Goal: Transaction & Acquisition: Purchase product/service

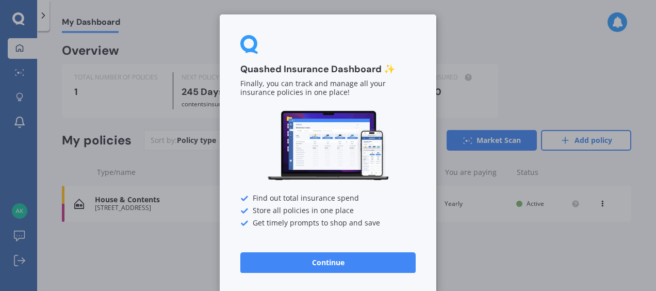
click at [328, 259] on button "Continue" at bounding box center [327, 262] width 175 height 21
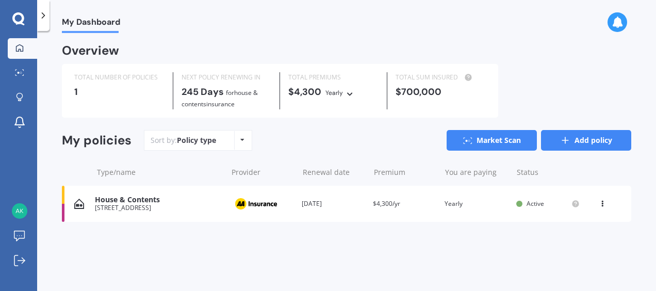
click at [548, 134] on link "Add policy" at bounding box center [586, 140] width 90 height 21
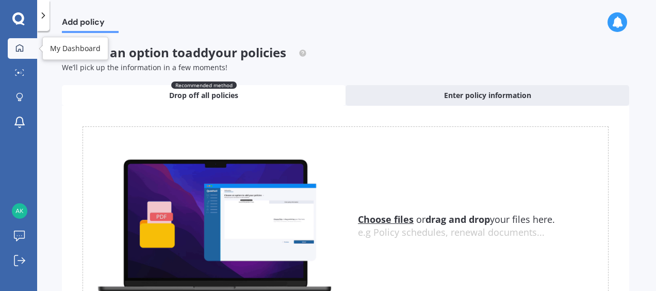
click at [14, 50] on div at bounding box center [19, 48] width 15 height 9
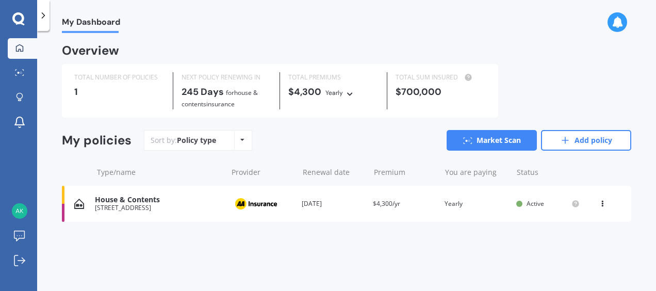
click at [316, 205] on div "Renewal date [DATE]" at bounding box center [333, 204] width 63 height 10
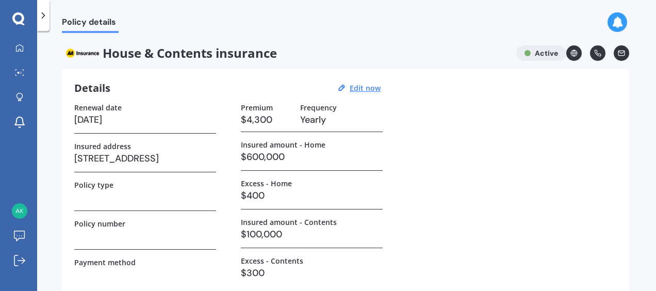
click at [46, 8] on div at bounding box center [43, 15] width 12 height 31
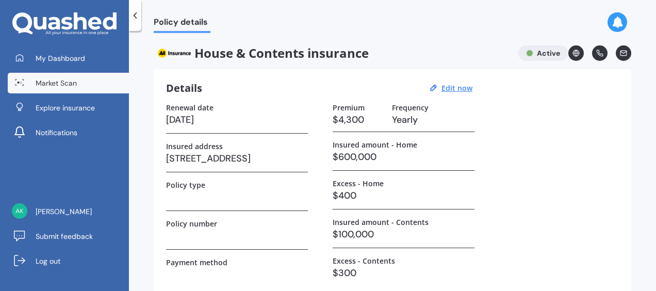
click at [48, 73] on link "Market Scan" at bounding box center [68, 83] width 121 height 21
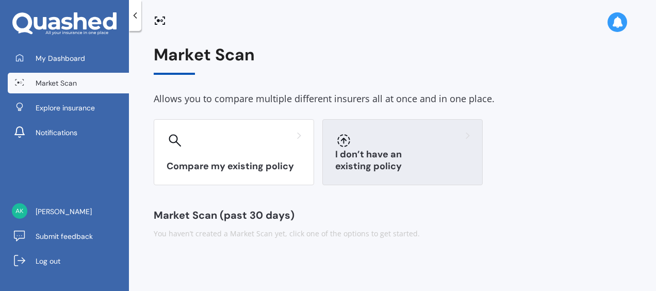
click at [366, 176] on div "I don’t have an existing policy" at bounding box center [402, 152] width 160 height 66
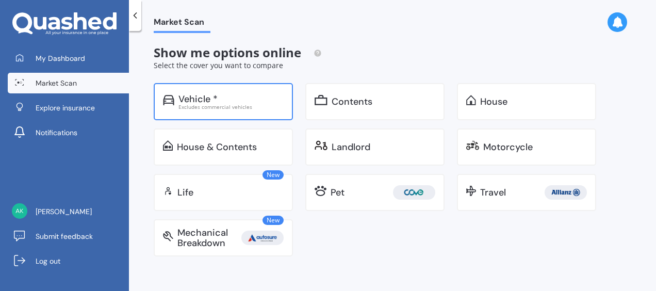
click at [265, 108] on div "Excludes commercial vehicles" at bounding box center [230, 106] width 105 height 5
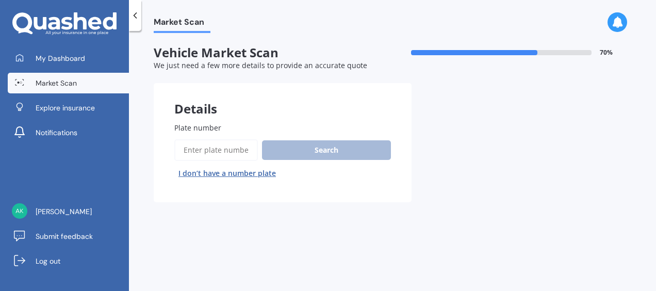
click at [236, 144] on input "Plate number" at bounding box center [216, 150] width 84 height 22
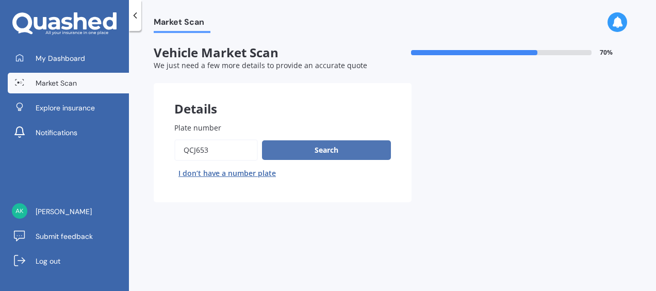
type input "qcj653"
click at [293, 150] on button "Search" at bounding box center [326, 150] width 129 height 20
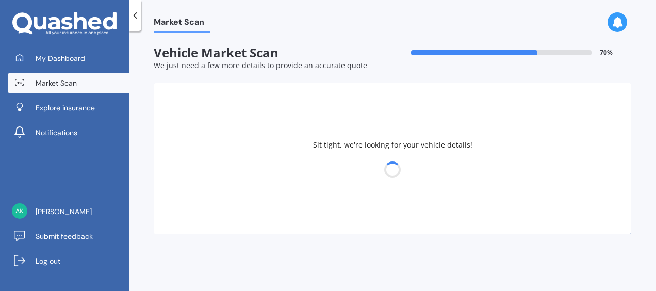
select select "LEXUS"
select select "NX300H"
select select "29"
select select "07"
select select "1999"
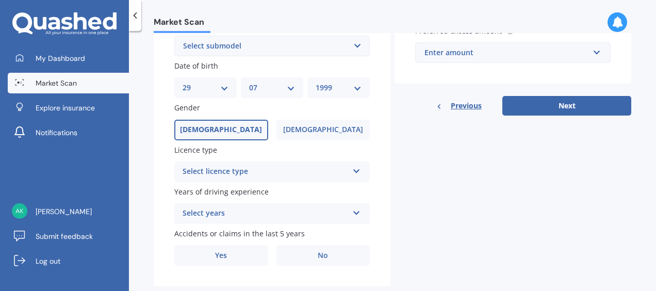
scroll to position [295, 0]
click at [292, 177] on div "Select licence type" at bounding box center [266, 171] width 166 height 12
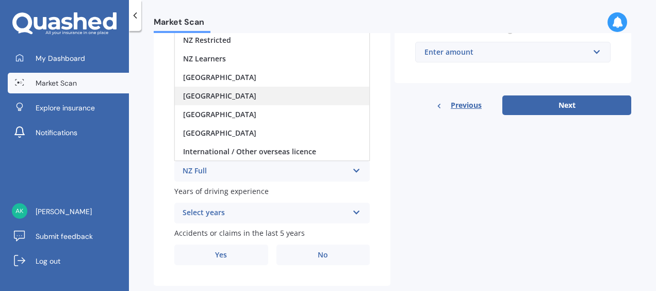
scroll to position [0, 0]
click at [161, 174] on div "Plate number Search I don’t have a number plate Year 2019 Make Select make AC A…" at bounding box center [272, 46] width 237 height 479
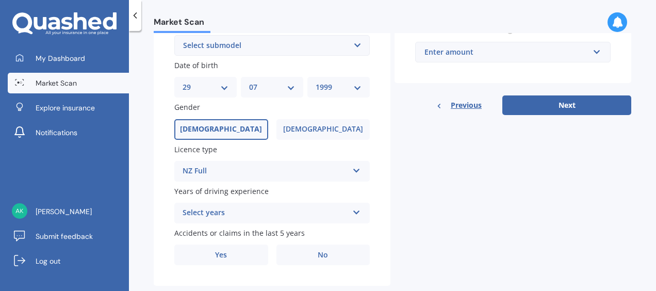
click at [235, 207] on div "Select years 5 or more years 4 years 3 years 2 years 1 year" at bounding box center [271, 213] width 195 height 21
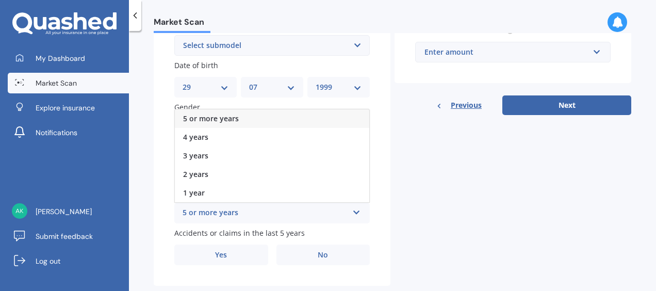
click at [222, 123] on span "5 or more years" at bounding box center [211, 118] width 56 height 10
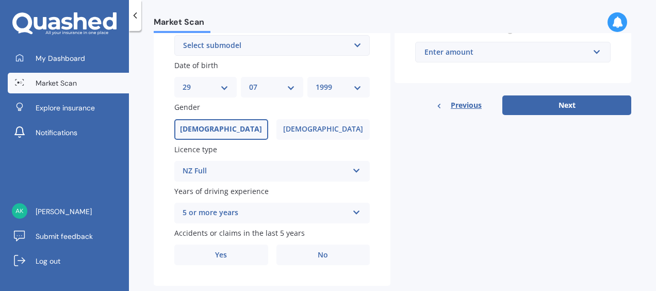
scroll to position [318, 0]
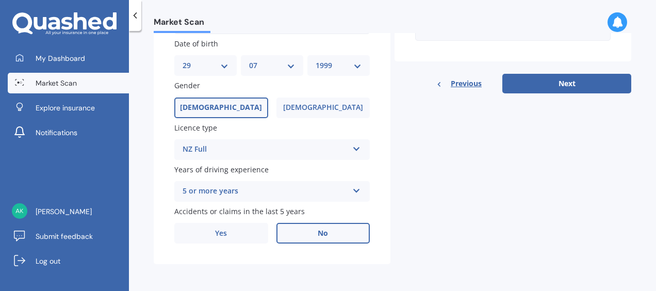
click at [312, 235] on label "No" at bounding box center [323, 233] width 94 height 21
click at [0, 0] on input "No" at bounding box center [0, 0] width 0 height 0
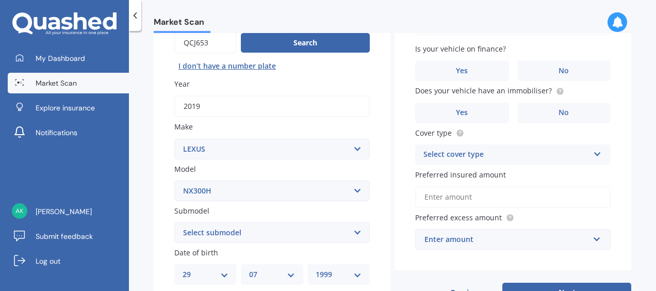
scroll to position [105, 0]
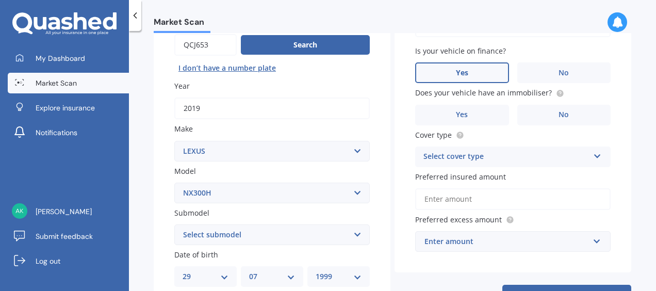
click at [491, 72] on label "Yes" at bounding box center [462, 72] width 94 height 21
click at [0, 0] on input "Yes" at bounding box center [0, 0] width 0 height 0
click at [490, 110] on label "Yes" at bounding box center [462, 115] width 94 height 21
click at [0, 0] on input "Yes" at bounding box center [0, 0] width 0 height 0
click at [491, 157] on div "Select cover type" at bounding box center [506, 157] width 166 height 12
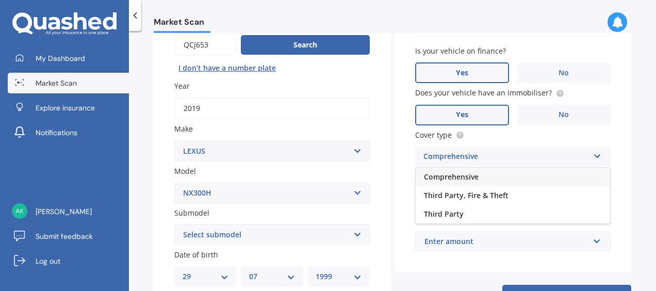
click at [484, 178] on div "Comprehensive" at bounding box center [513, 177] width 194 height 19
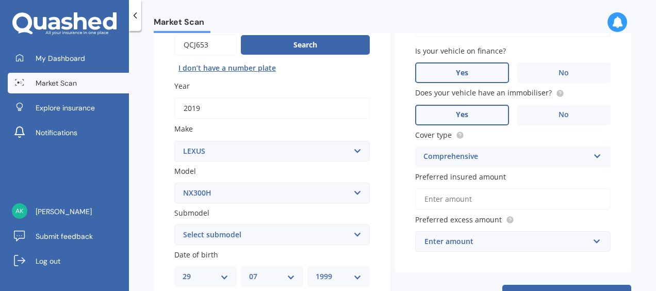
click at [482, 202] on input "Preferred insured amount" at bounding box center [512, 199] width 195 height 22
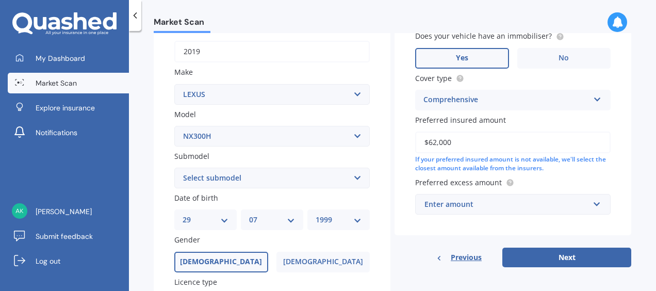
scroll to position [166, 0]
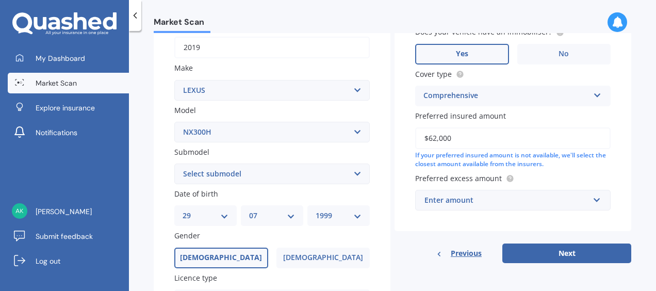
type input "$62,000"
click at [485, 201] on div "Enter amount" at bounding box center [506, 199] width 165 height 11
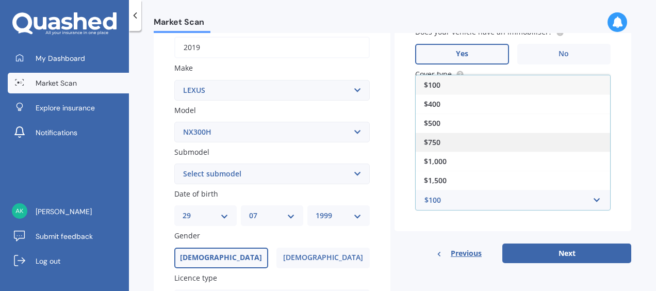
click at [460, 137] on div "$750" at bounding box center [513, 142] width 194 height 19
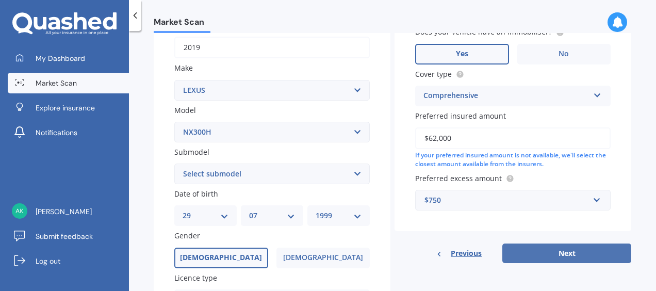
click at [547, 255] on button "Next" at bounding box center [566, 253] width 129 height 20
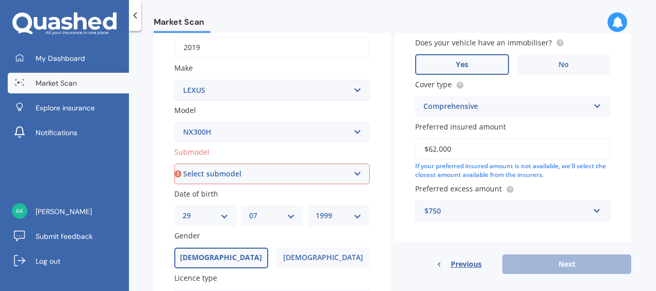
scroll to position [231, 0]
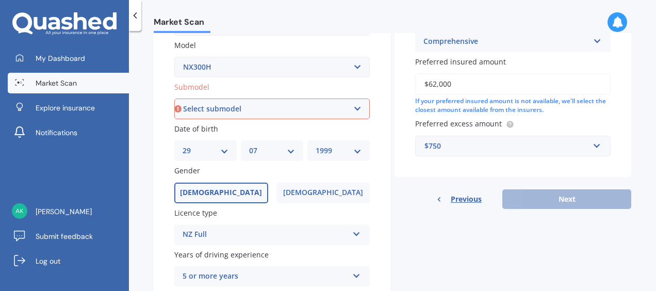
click at [335, 108] on select "Select submodel Station Wagon Petrol Hybrid" at bounding box center [271, 109] width 195 height 21
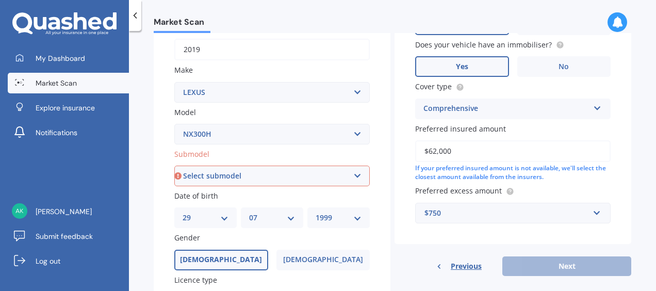
scroll to position [161, 0]
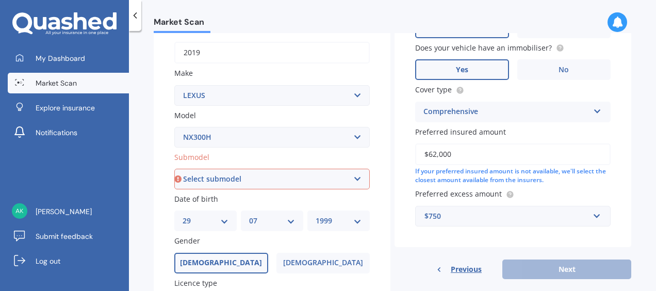
click at [314, 96] on select "Select make AC ALFA ROMEO ASTON MARTIN AUDI AUSTIN BEDFORD Bentley BMW BYD CADI…" at bounding box center [271, 95] width 195 height 21
select select "TOYOTA"
click at [174, 85] on select "Select make AC ALFA ROMEO ASTON MARTIN AUDI AUSTIN BEDFORD Bentley BMW BYD CADI…" at bounding box center [271, 95] width 195 height 21
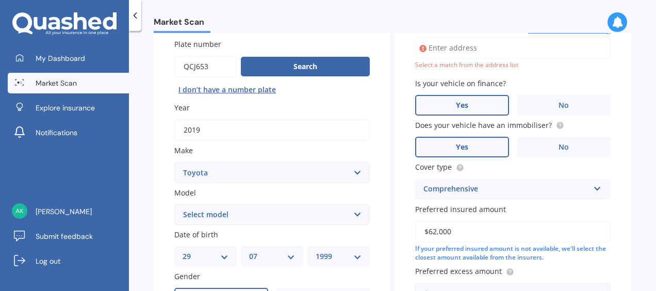
scroll to position [70, 0]
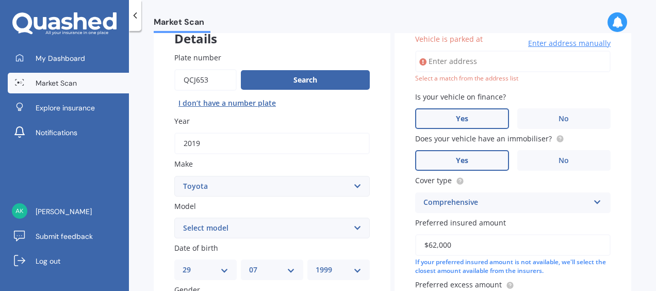
click at [280, 231] on select "Select model 4 Runner 86 Allex Allion Alphard Altezza Aqua Aristo Aurion Auris …" at bounding box center [271, 228] width 195 height 21
select select "LANDCRUISER PRADO"
click at [174, 218] on select "Select model 4 Runner 86 Allex Allion Alphard Altezza Aqua Aristo Aurion Auris …" at bounding box center [271, 228] width 195 height 21
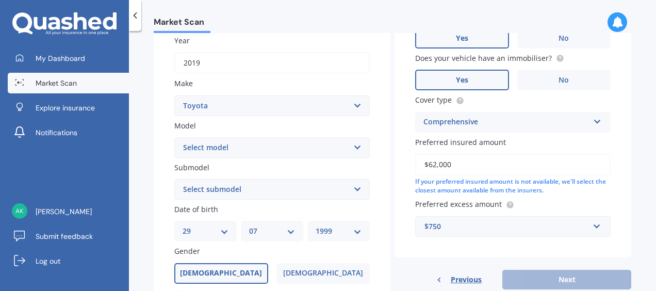
scroll to position [152, 0]
click at [291, 191] on select "Select submodel GX LTD 3.0TD 5A" at bounding box center [271, 188] width 195 height 21
click at [285, 71] on input "2019" at bounding box center [271, 62] width 195 height 22
type input "2020"
click at [289, 184] on select "Select submodel GX LTD 3.0TD 5A" at bounding box center [271, 188] width 195 height 21
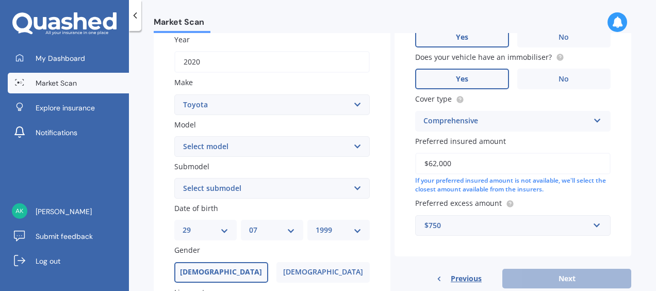
select select "GX LTD 3.0TD 5A"
click at [174, 178] on select "Select submodel GX LTD 3.0TD 5A" at bounding box center [271, 188] width 195 height 21
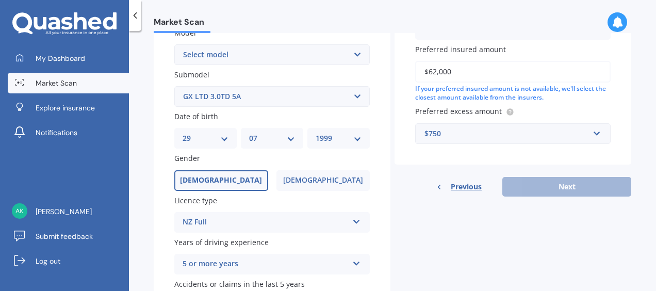
scroll to position [318, 0]
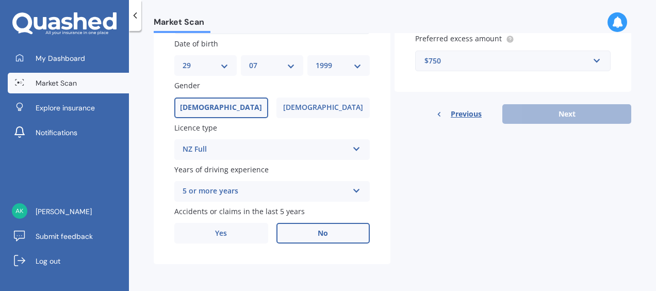
click at [529, 119] on div "Previous Next" at bounding box center [513, 114] width 237 height 20
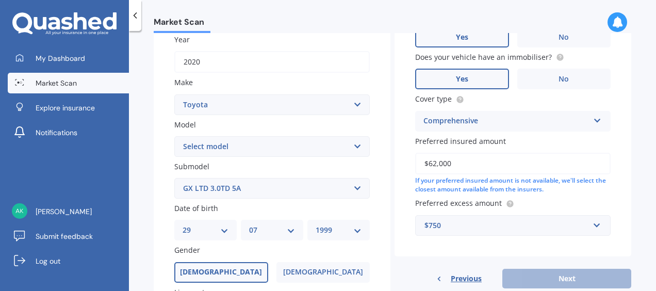
scroll to position [0, 0]
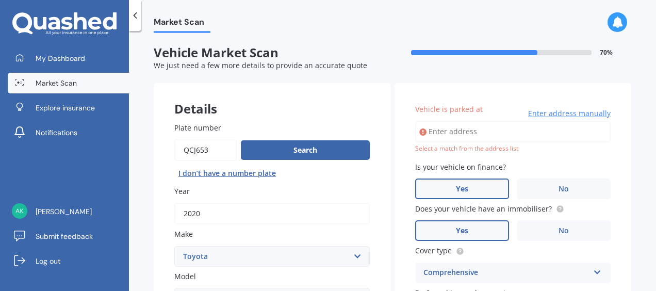
click at [493, 133] on input "Vehicle is parked at" at bounding box center [512, 132] width 195 height 22
type input "4 Coldstream Road"
select select "19"
select select "11"
select select "1985"
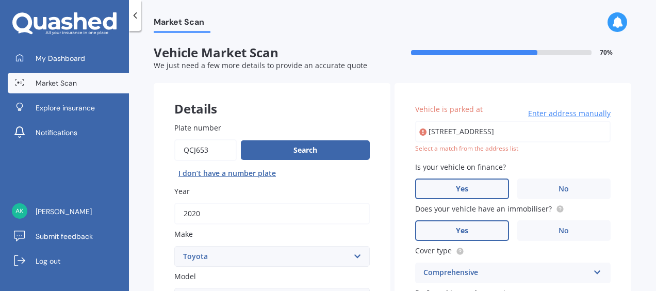
type input "4 Coldstream Road, Kaiti, Gisborne 4010"
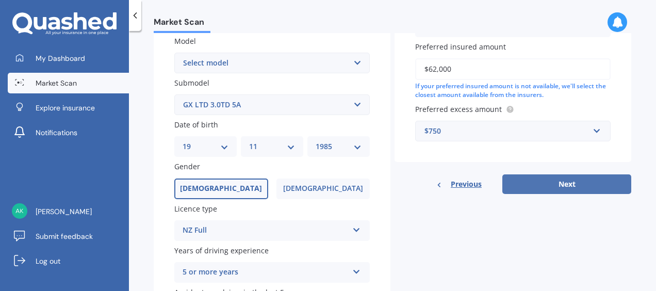
click at [537, 187] on button "Next" at bounding box center [566, 184] width 129 height 20
select select "19"
select select "11"
select select "1985"
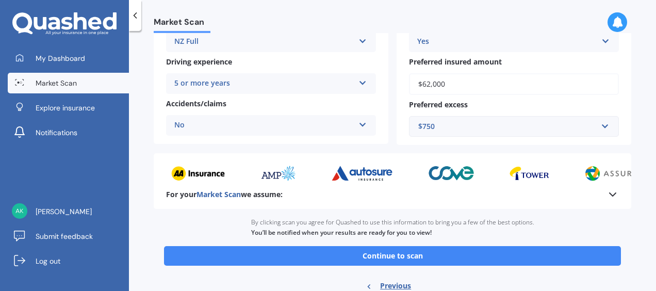
scroll to position [242, 0]
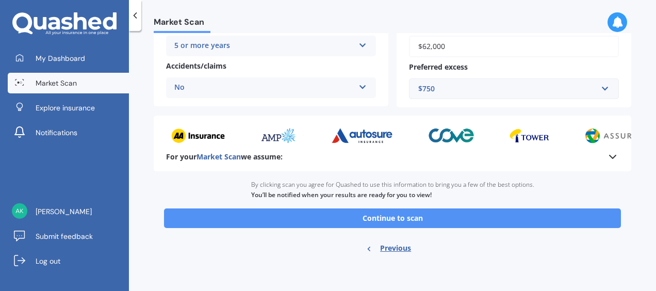
click at [472, 221] on button "Continue to scan" at bounding box center [392, 218] width 457 height 20
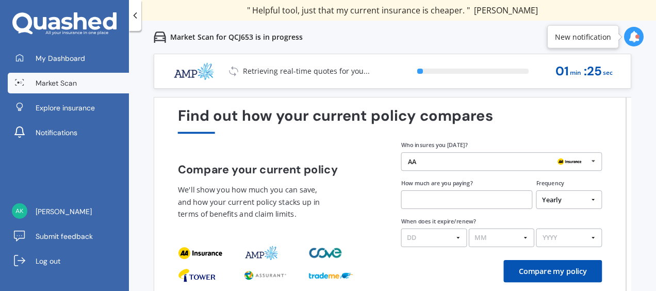
scroll to position [11, 0]
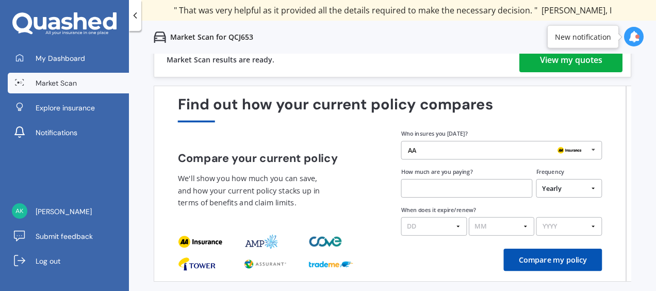
click at [541, 69] on div "View my quotes" at bounding box center [571, 59] width 62 height 25
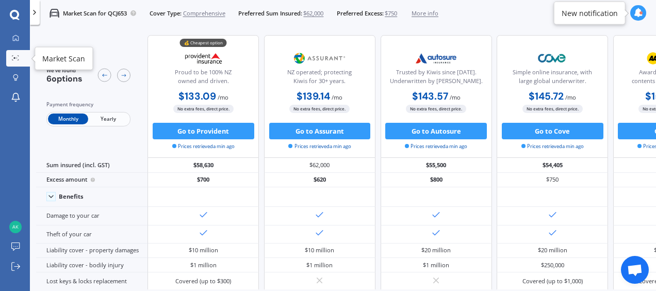
click at [19, 61] on div at bounding box center [15, 58] width 12 height 7
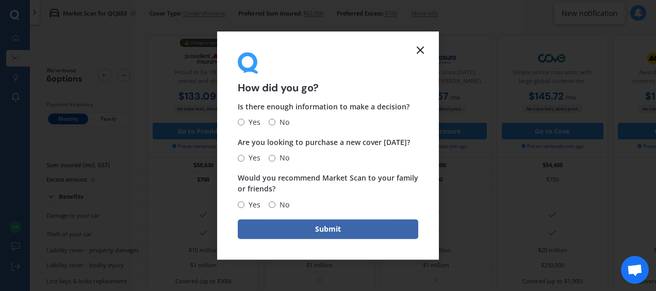
click at [291, 125] on div "Yes No" at bounding box center [328, 122] width 181 height 12
click at [246, 157] on span "Yes" at bounding box center [252, 158] width 16 height 12
click at [244, 157] on input "Yes" at bounding box center [241, 158] width 7 height 7
radio input "true"
click at [248, 122] on span "Yes" at bounding box center [252, 122] width 16 height 12
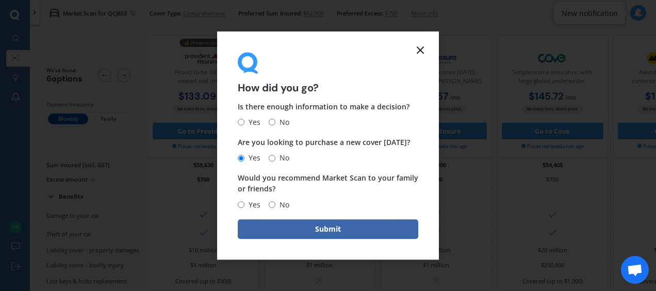
click at [244, 122] on input "Yes" at bounding box center [241, 122] width 7 height 7
radio input "true"
click at [251, 199] on span "Yes" at bounding box center [252, 205] width 16 height 12
click at [244, 201] on input "Yes" at bounding box center [241, 204] width 7 height 7
radio input "true"
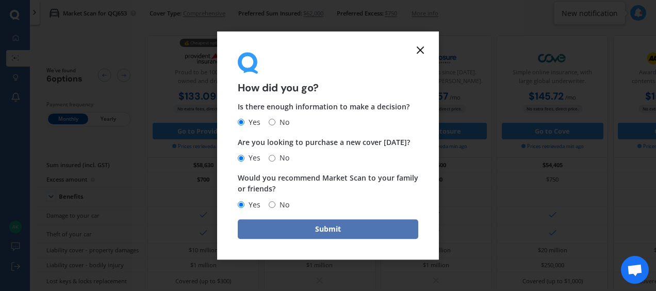
click at [280, 230] on button "Submit" at bounding box center [328, 229] width 181 height 20
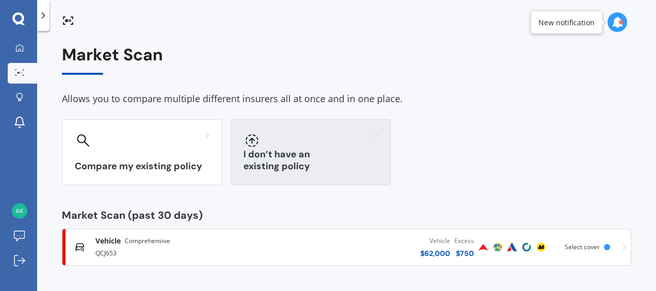
click at [313, 174] on div "I don’t have an existing policy" at bounding box center [311, 152] width 160 height 66
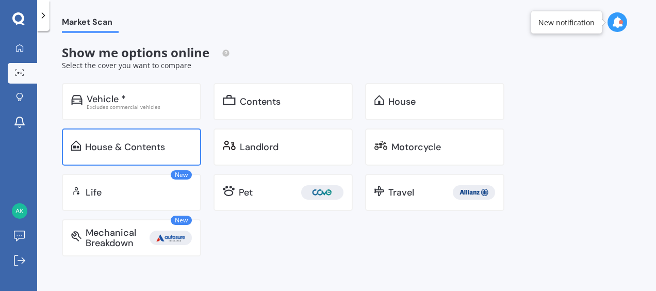
click at [179, 153] on div "House & Contents" at bounding box center [131, 146] width 139 height 37
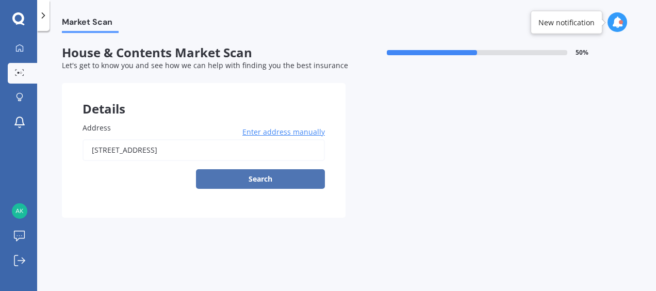
click at [250, 181] on button "Search" at bounding box center [260, 179] width 129 height 20
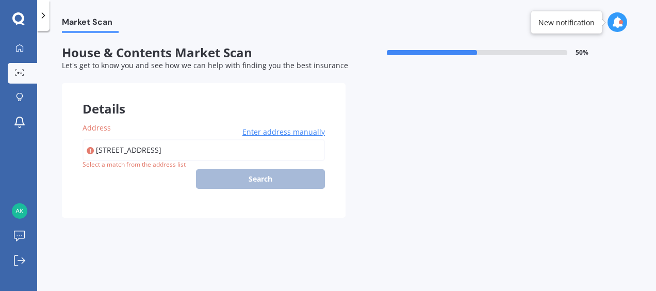
drag, startPoint x: 250, startPoint y: 181, endPoint x: 252, endPoint y: 158, distance: 22.3
click at [252, 158] on body "We are experiencing high volume of Market Scans . Just a heads up we will have …" at bounding box center [328, 145] width 656 height 291
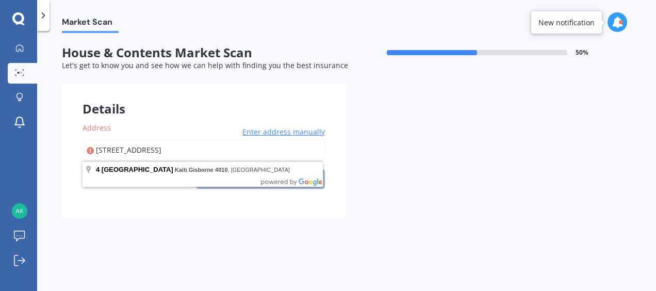
click at [252, 150] on input "4 Coldstream Road, Kaiti, Gisborne 4010" at bounding box center [204, 150] width 242 height 22
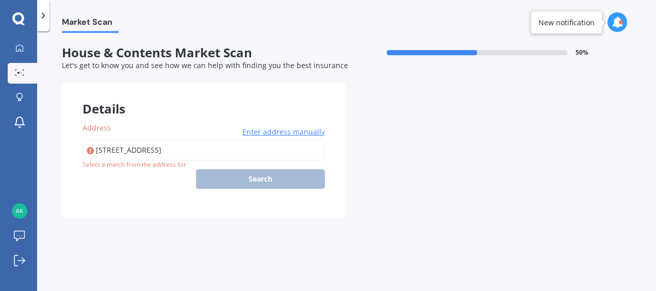
type input "4 Coldstream Road, Kaiti, Gisborne 4010"
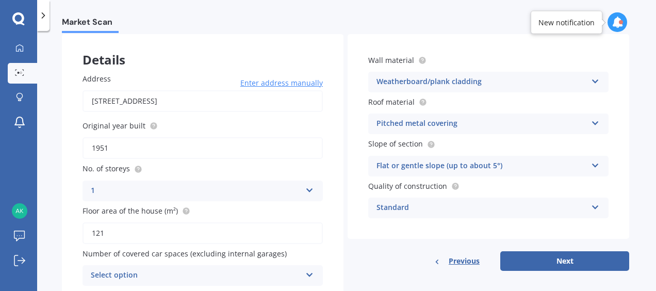
scroll to position [92, 0]
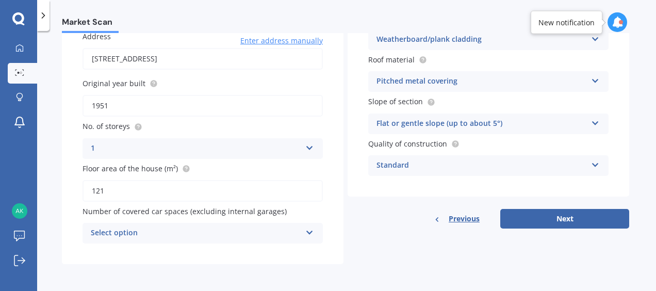
click at [317, 226] on div "Select option 0 1 2 3 4 5+" at bounding box center [203, 233] width 240 height 21
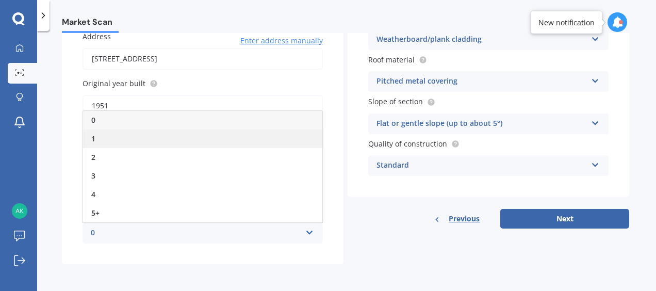
click at [229, 142] on div "1" at bounding box center [202, 138] width 239 height 19
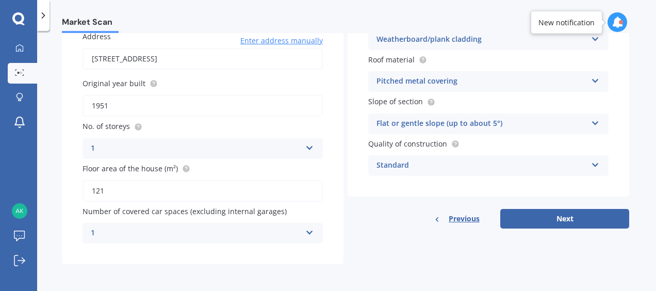
click at [259, 232] on div "1" at bounding box center [196, 233] width 210 height 12
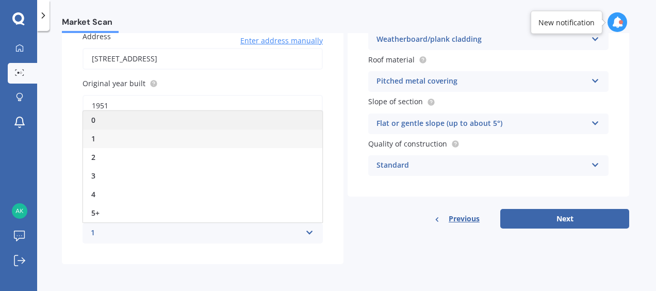
click at [226, 129] on div "0" at bounding box center [202, 120] width 239 height 19
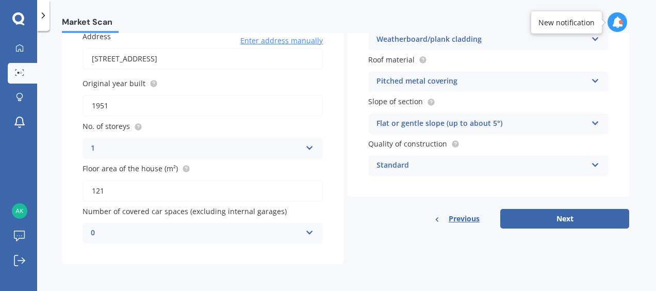
scroll to position [0, 0]
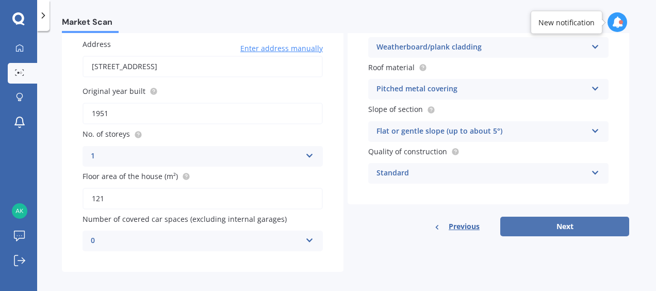
click at [568, 228] on button "Next" at bounding box center [564, 227] width 129 height 20
select select "19"
select select "11"
select select "1985"
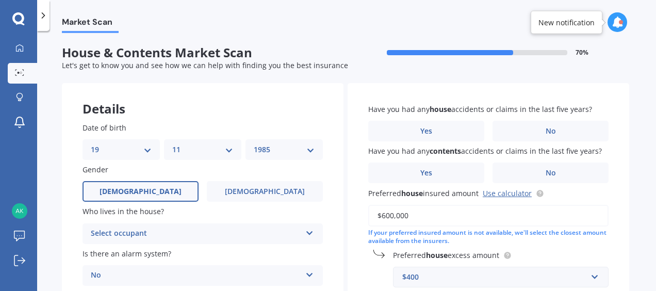
click at [146, 146] on select "DD 01 02 03 04 05 06 07 08 09 10 11 12 13 14 15 16 17 18 19 20 21 22 23 24 25 2…" at bounding box center [121, 149] width 61 height 11
select select "29"
click at [91, 144] on select "DD 01 02 03 04 05 06 07 08 09 10 11 12 13 14 15 16 17 18 19 20 21 22 23 24 25 2…" at bounding box center [121, 149] width 61 height 11
click at [184, 151] on select "MM 01 02 03 04 05 06 07 08 09 10 11 12" at bounding box center [202, 149] width 61 height 11
select select "07"
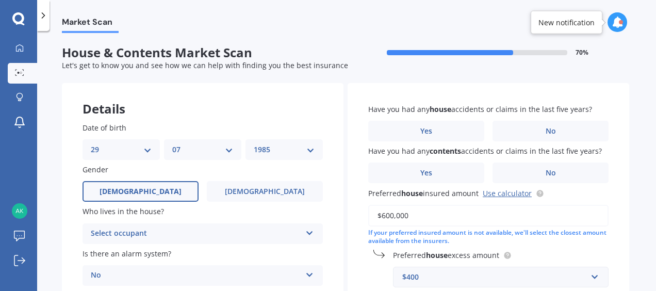
click at [172, 144] on select "MM 01 02 03 04 05 06 07 08 09 10 11 12" at bounding box center [202, 149] width 61 height 11
click at [286, 150] on select "YYYY 2009 2008 2007 2006 2005 2004 2003 2002 2001 2000 1999 1998 1997 1996 1995…" at bounding box center [284, 149] width 61 height 11
select select "1999"
click at [254, 144] on select "YYYY 2009 2008 2007 2006 2005 2004 2003 2002 2001 2000 1999 1998 1997 1996 1995…" at bounding box center [284, 149] width 61 height 11
click at [217, 234] on div "Select occupant" at bounding box center [196, 233] width 210 height 12
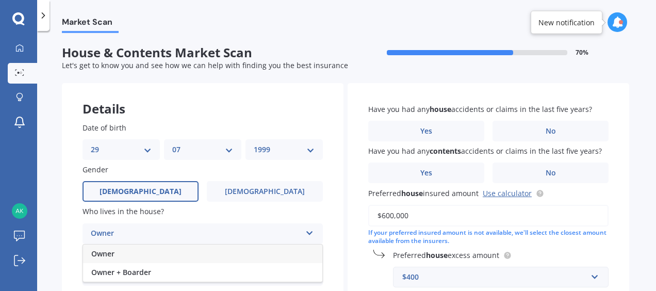
click at [204, 257] on div "Owner" at bounding box center [202, 253] width 239 height 19
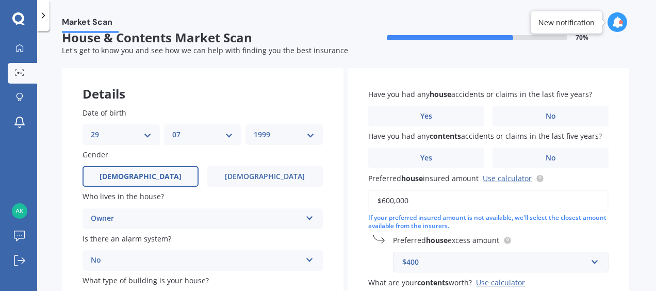
scroll to position [14, 0]
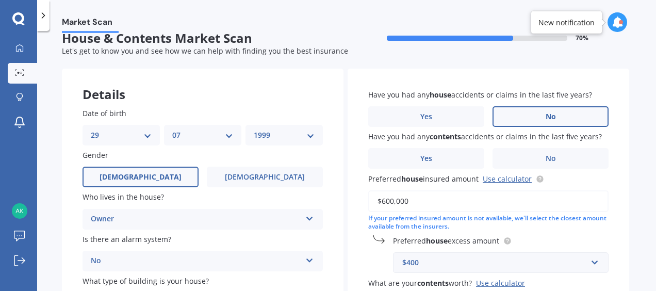
click at [507, 125] on label "No" at bounding box center [551, 116] width 116 height 21
click at [0, 0] on input "No" at bounding box center [0, 0] width 0 height 0
click at [426, 124] on label "Yes" at bounding box center [426, 116] width 116 height 21
click at [0, 0] on input "Yes" at bounding box center [0, 0] width 0 height 0
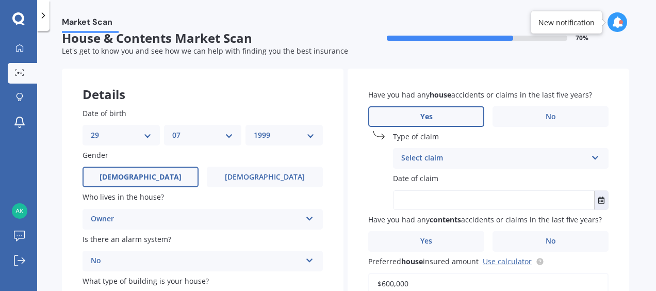
click at [443, 152] on div "Select claim Accidental damage Broken glass Burglary or theft Earthquake Fire F…" at bounding box center [501, 158] width 216 height 21
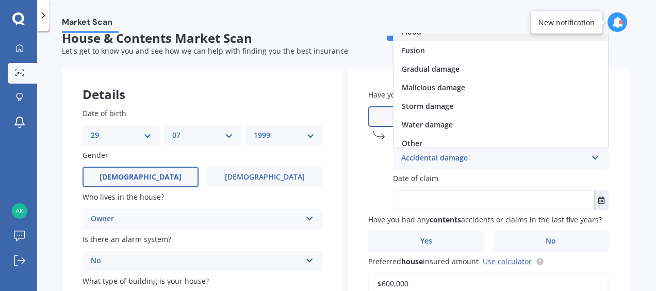
scroll to position [75, 0]
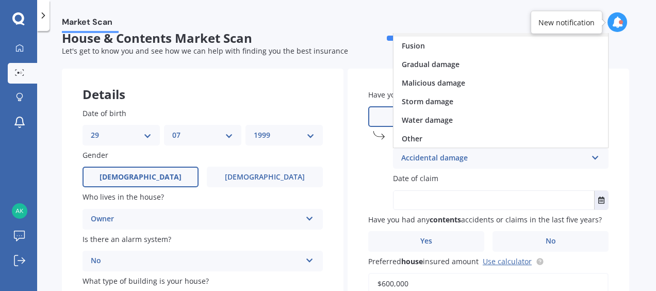
click at [442, 110] on div "Storm damage" at bounding box center [501, 101] width 215 height 19
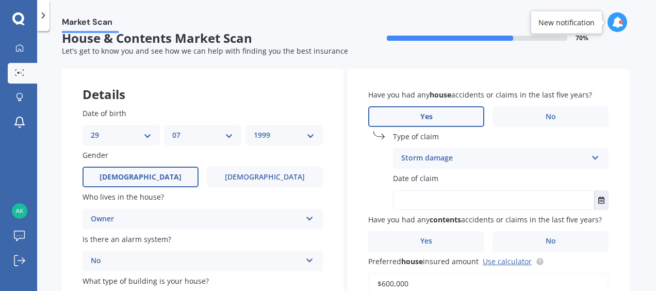
click at [445, 154] on div "Storm damage" at bounding box center [494, 158] width 186 height 12
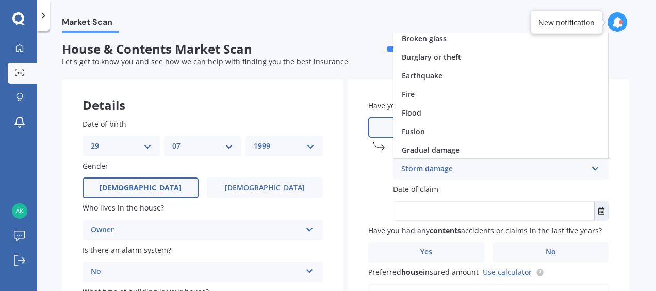
scroll to position [0, 0]
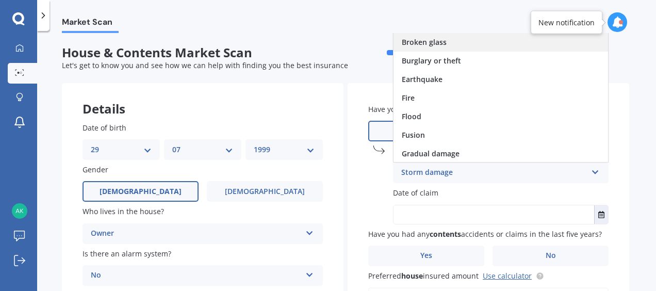
click at [416, 44] on span "Broken glass" at bounding box center [424, 42] width 45 height 10
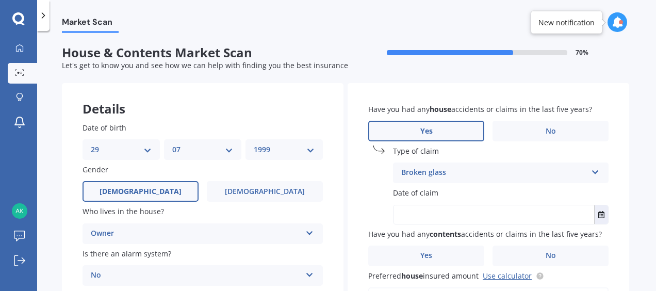
click at [440, 216] on input "text" at bounding box center [494, 214] width 201 height 19
click at [511, 257] on label "No" at bounding box center [551, 256] width 116 height 21
click at [0, 0] on input "No" at bounding box center [0, 0] width 0 height 0
click at [479, 218] on input "text" at bounding box center [494, 214] width 201 height 19
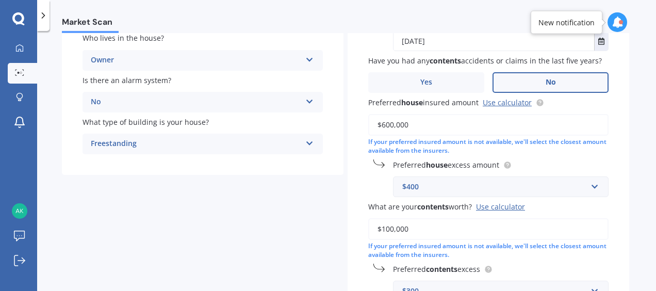
scroll to position [200, 0]
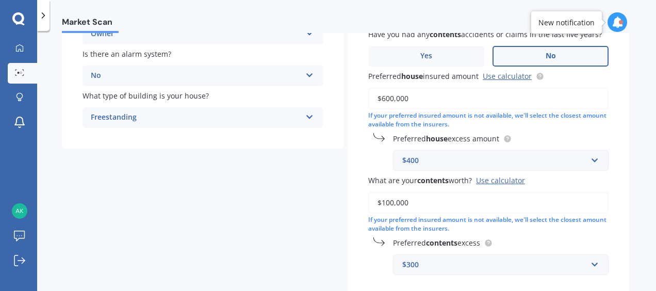
type input "23/03/2023"
click at [488, 163] on div "$400" at bounding box center [494, 160] width 185 height 11
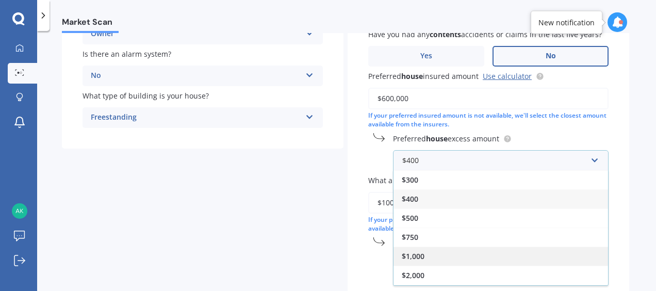
click at [442, 254] on div "$1,000" at bounding box center [501, 256] width 215 height 19
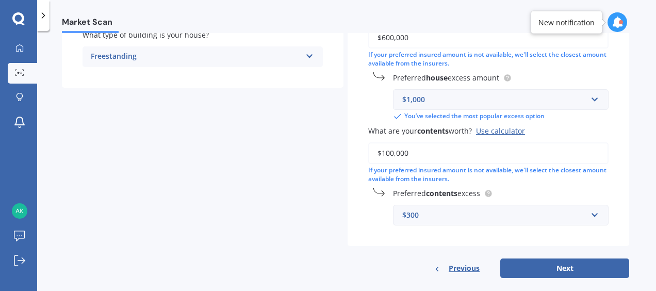
scroll to position [275, 0]
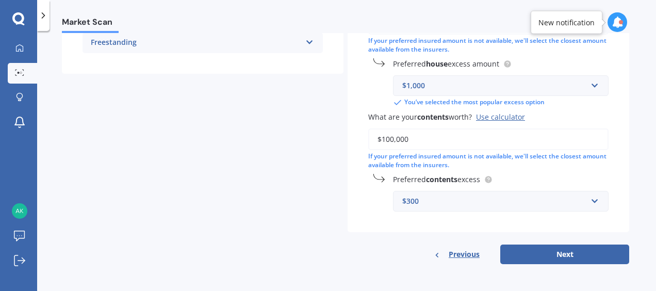
click at [460, 205] on div "$300" at bounding box center [494, 200] width 185 height 11
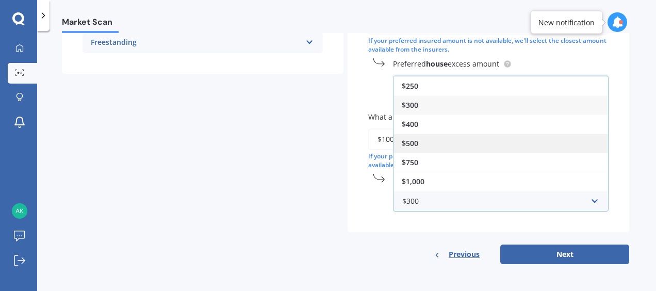
click at [434, 138] on div "$500" at bounding box center [501, 143] width 215 height 19
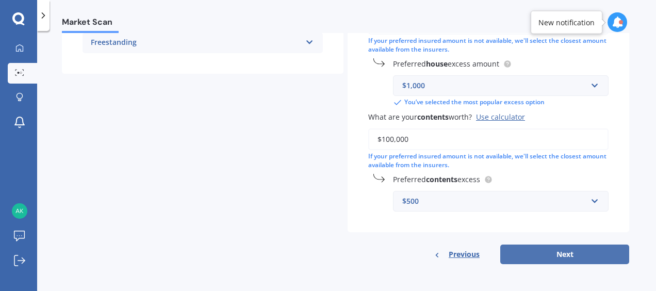
click at [553, 251] on button "Next" at bounding box center [564, 254] width 129 height 20
select select "29"
select select "07"
select select "1999"
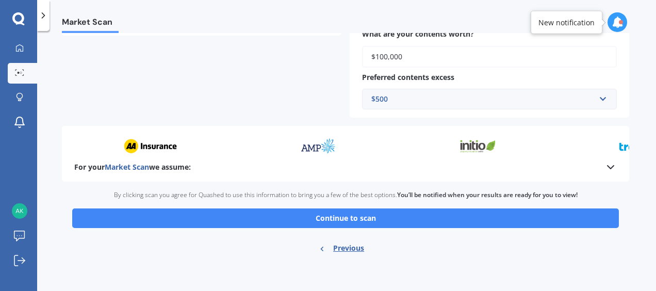
scroll to position [483, 0]
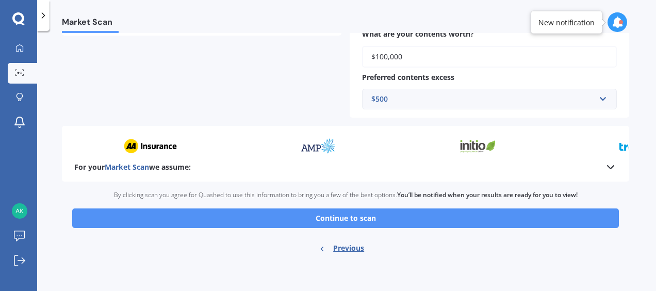
click at [515, 221] on button "Continue to scan" at bounding box center [345, 218] width 547 height 20
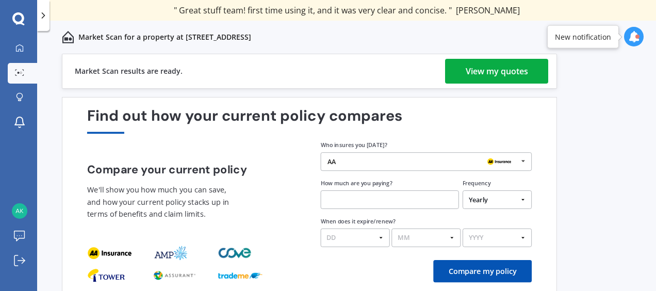
click at [458, 68] on link "View my quotes" at bounding box center [496, 71] width 103 height 25
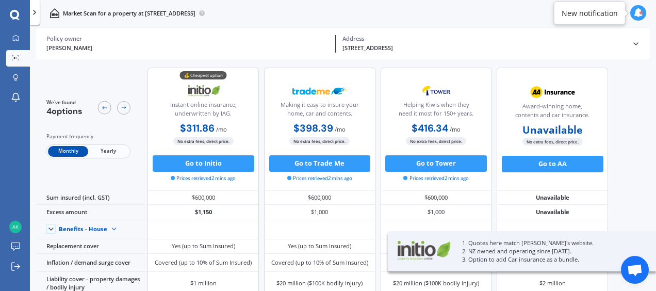
scroll to position [1, 0]
